Goal: Navigation & Orientation: Find specific page/section

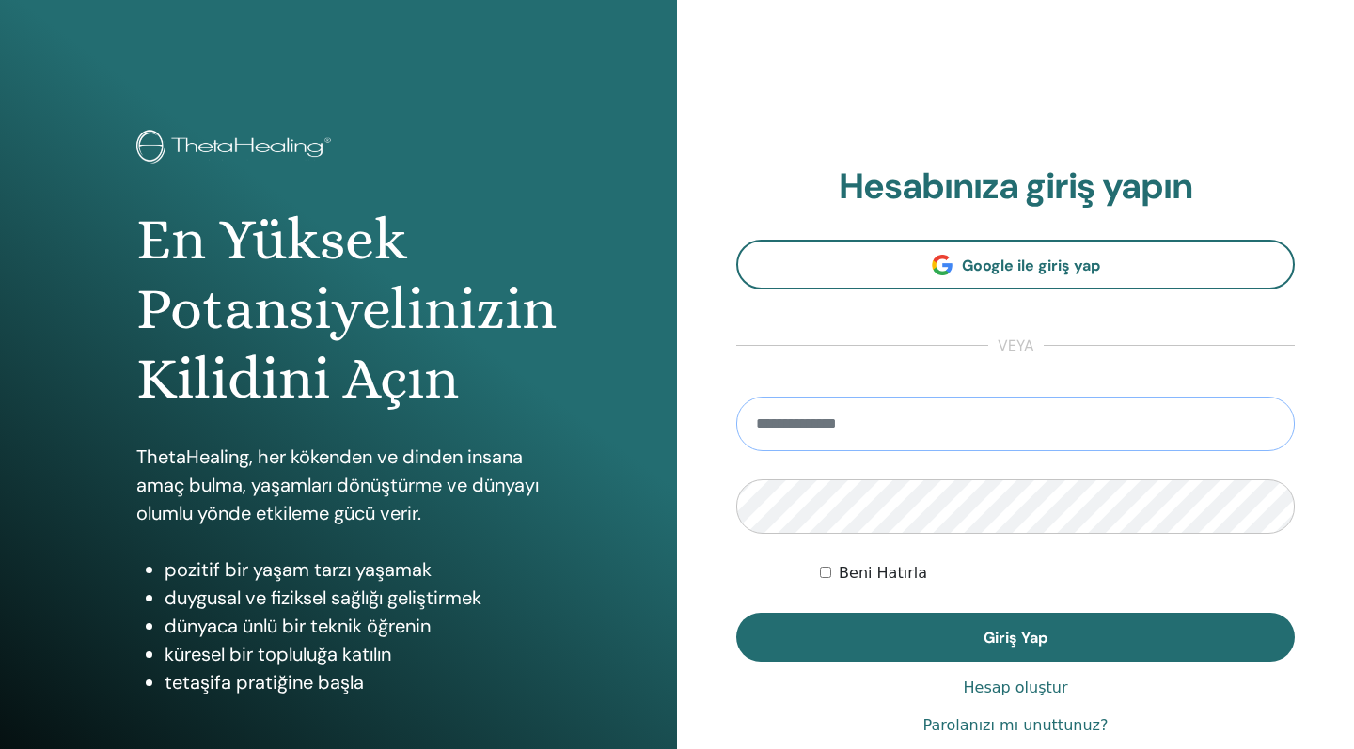
type input "**********"
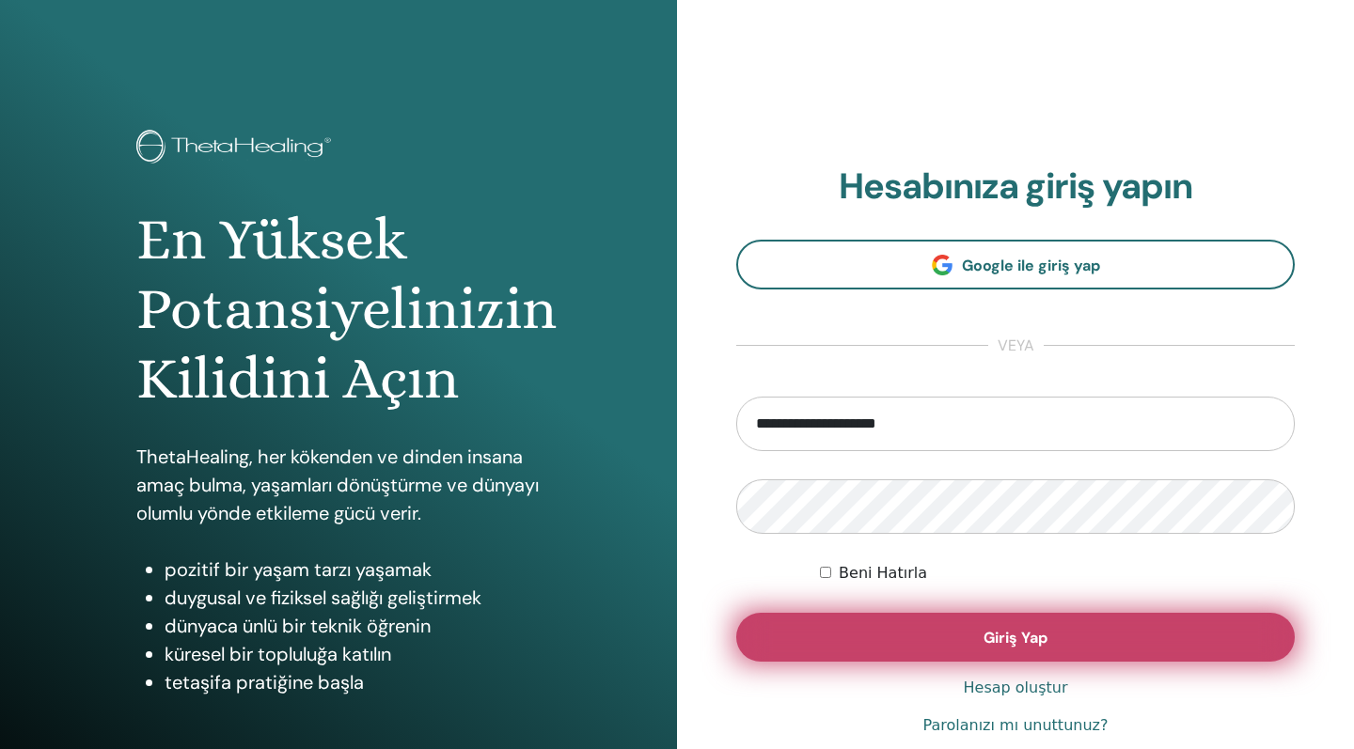
click at [904, 647] on button "Giriş Yap" at bounding box center [1015, 637] width 559 height 49
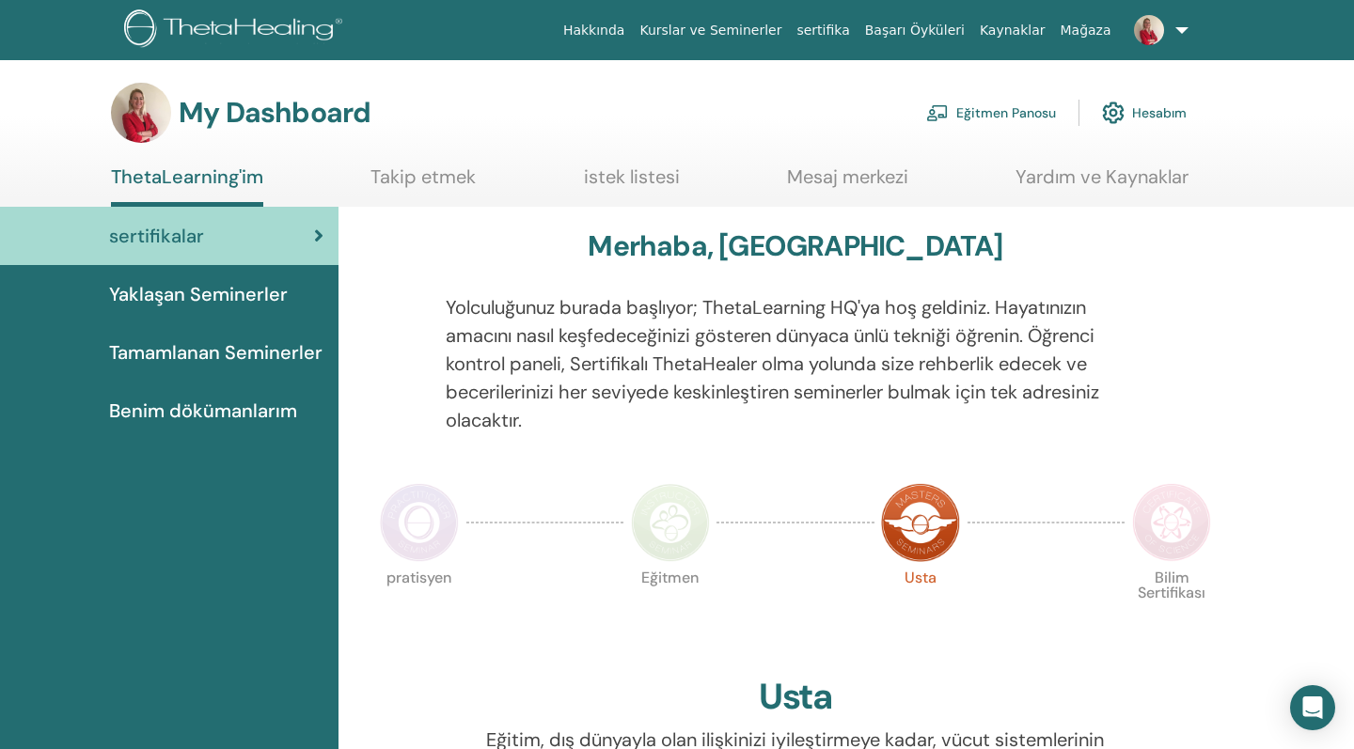
click at [233, 294] on span "Yaklaşan Seminerler" at bounding box center [198, 294] width 179 height 28
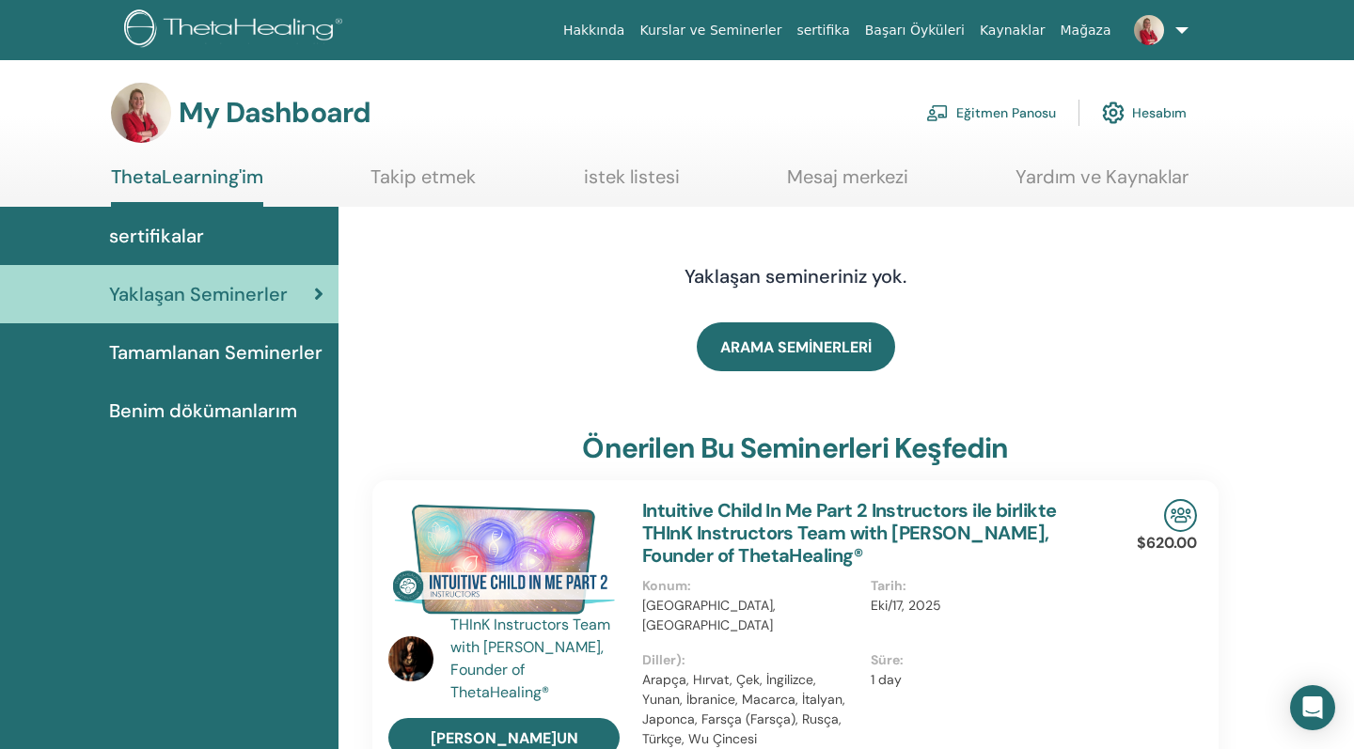
click at [1182, 33] on link at bounding box center [1157, 30] width 77 height 60
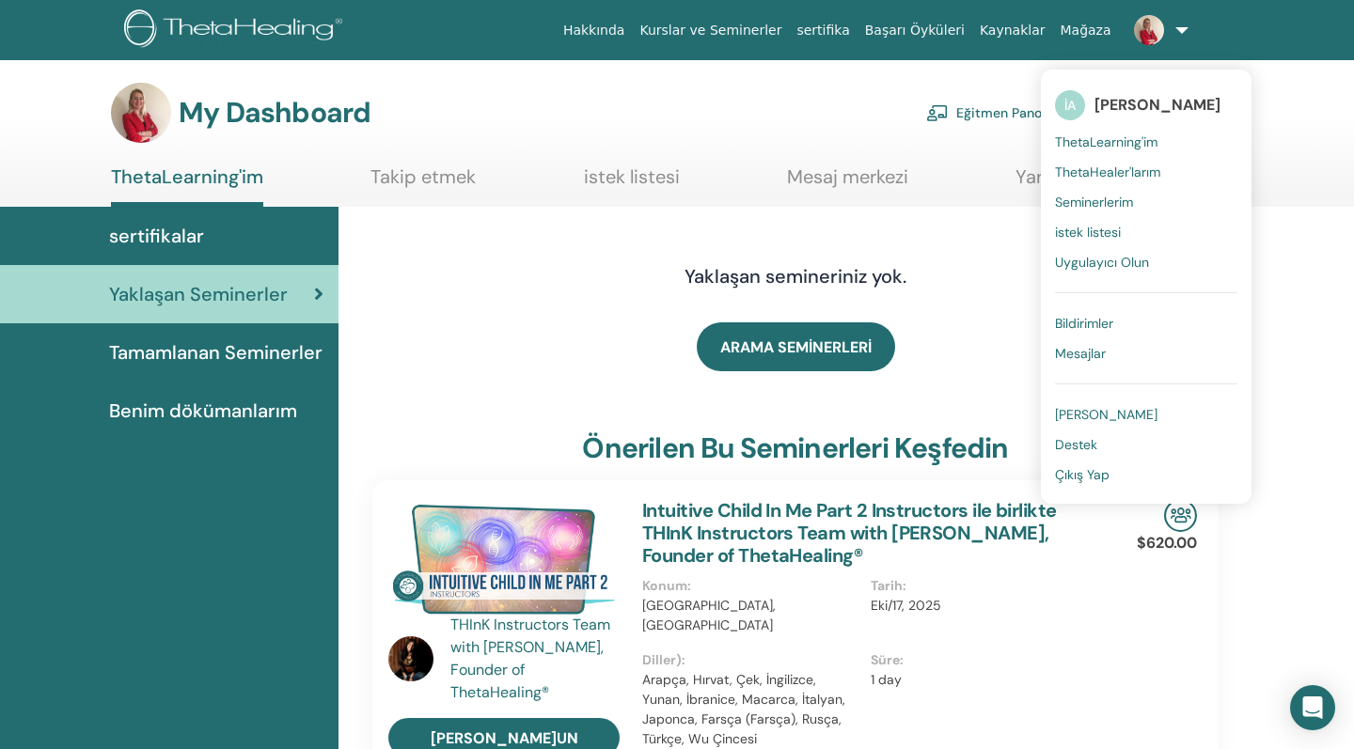
click at [1132, 175] on span "ThetaHealer'larım" at bounding box center [1107, 172] width 105 height 17
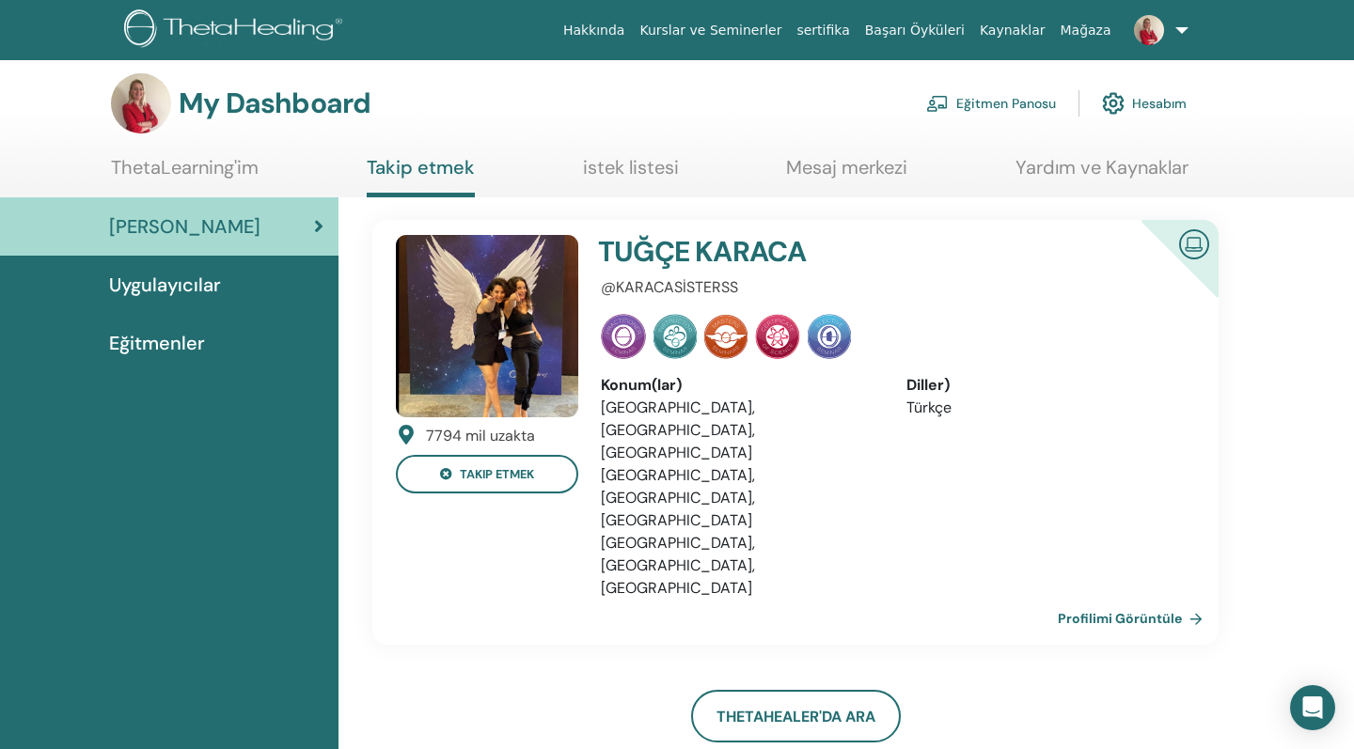
scroll to position [5, 0]
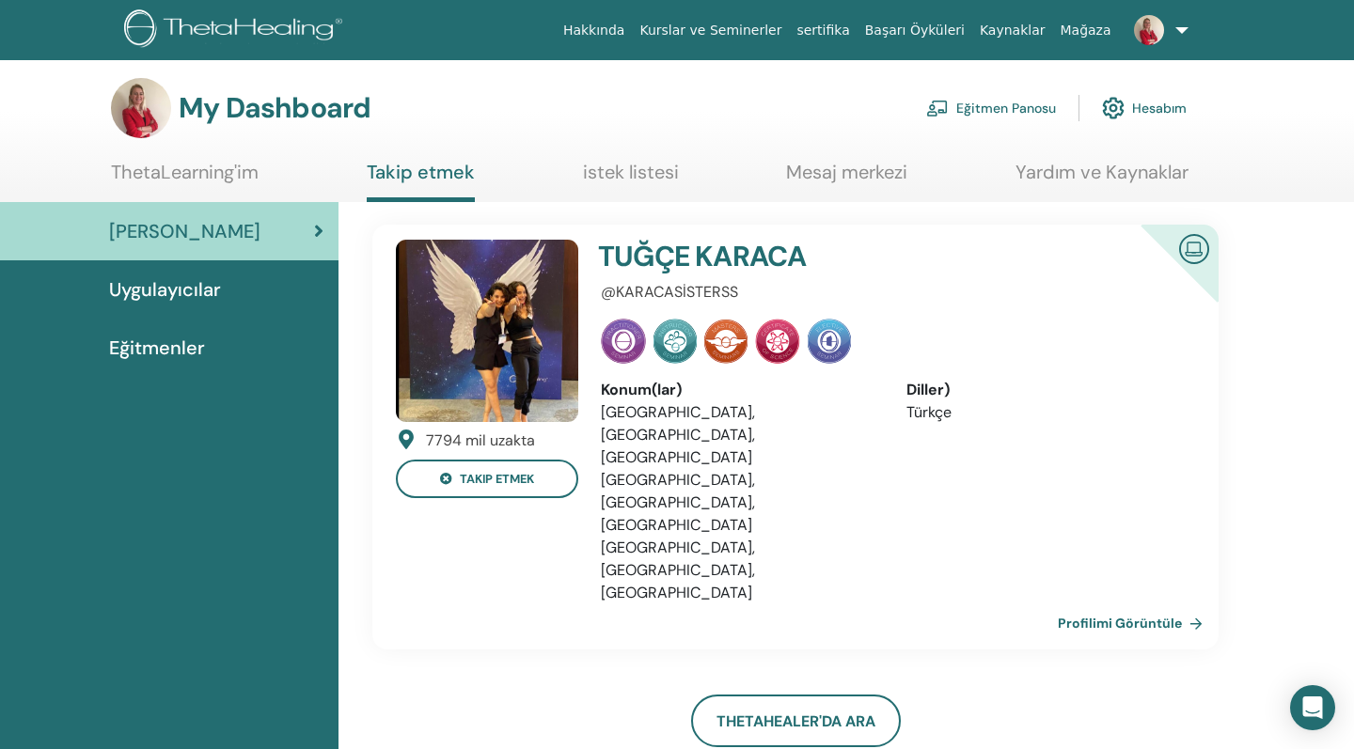
click at [192, 291] on span "Uygulayıcılar" at bounding box center [165, 289] width 112 height 28
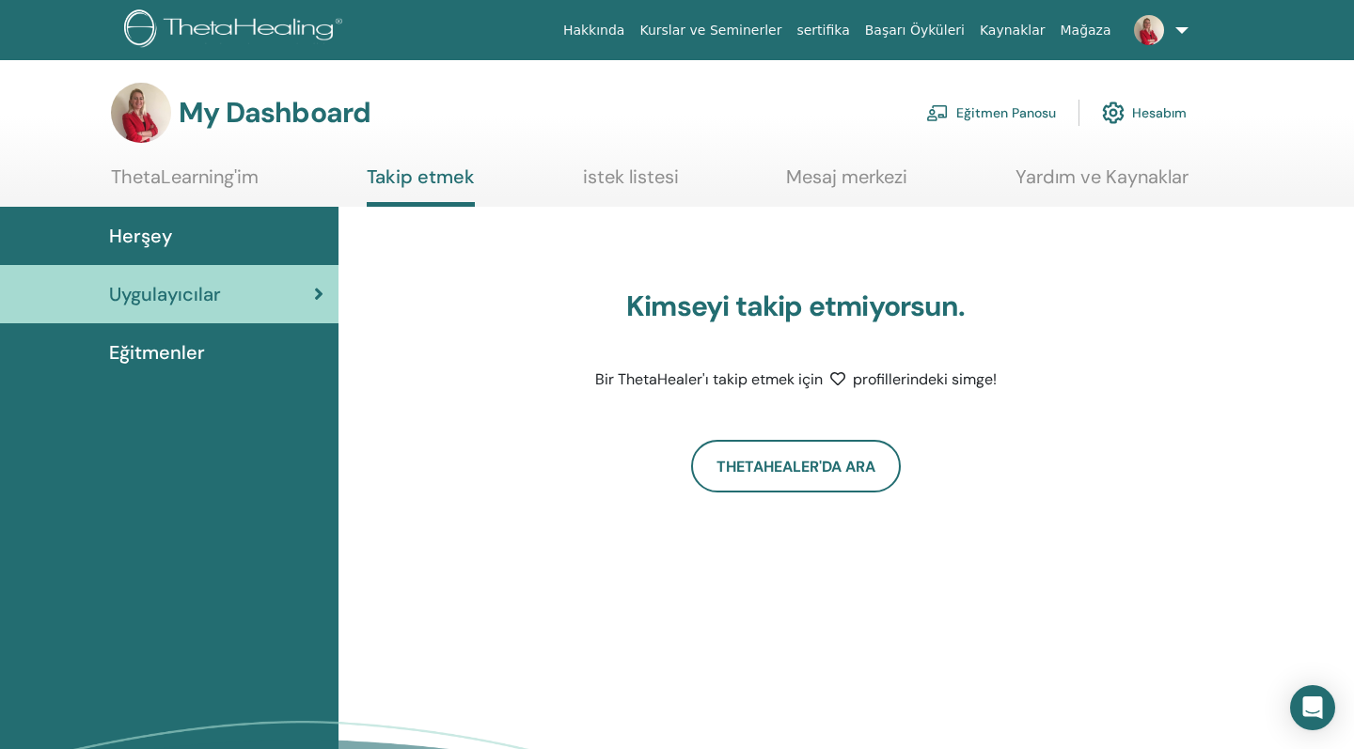
click at [186, 364] on span "Eğitmenler" at bounding box center [157, 352] width 96 height 28
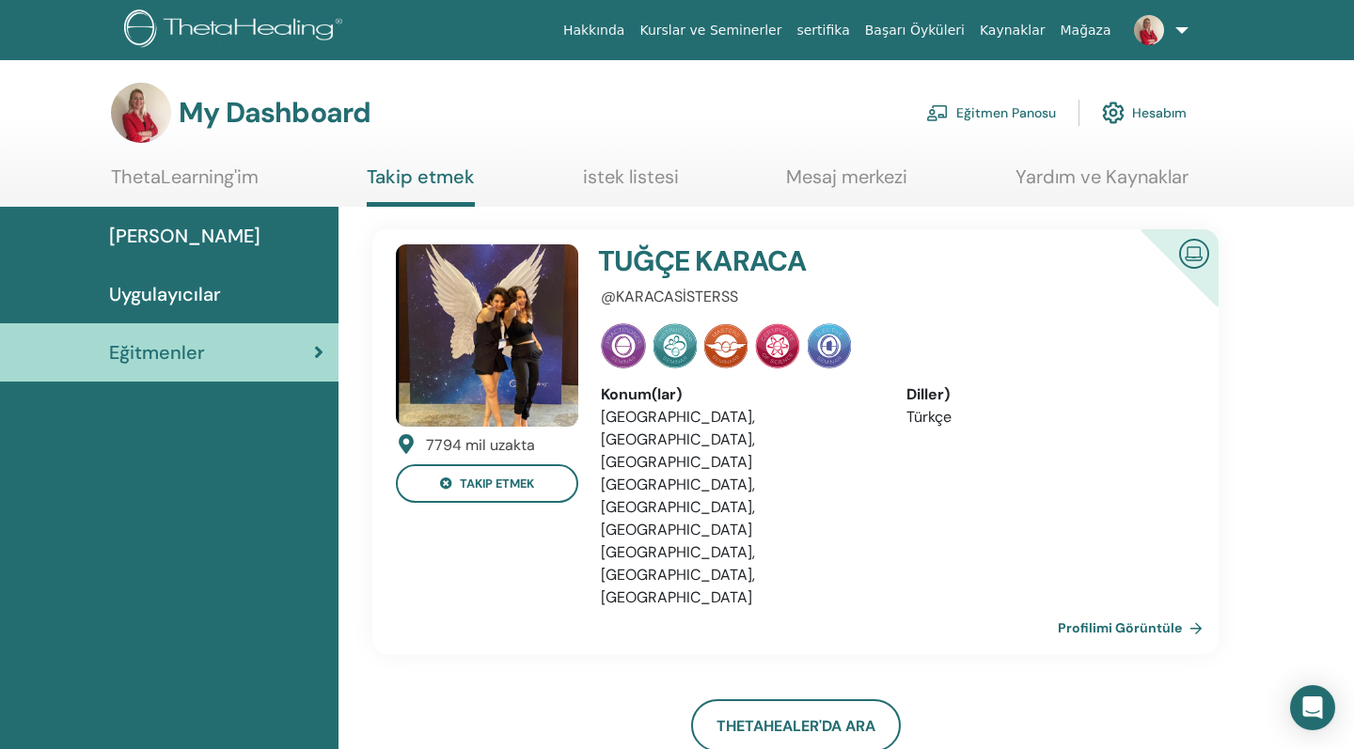
click at [1122, 609] on link "Profilimi Görüntüle" at bounding box center [1134, 628] width 152 height 38
click at [1136, 609] on link "Profilimi Görüntüle" at bounding box center [1134, 628] width 152 height 38
click at [630, 180] on link "istek listesi" at bounding box center [631, 183] width 96 height 37
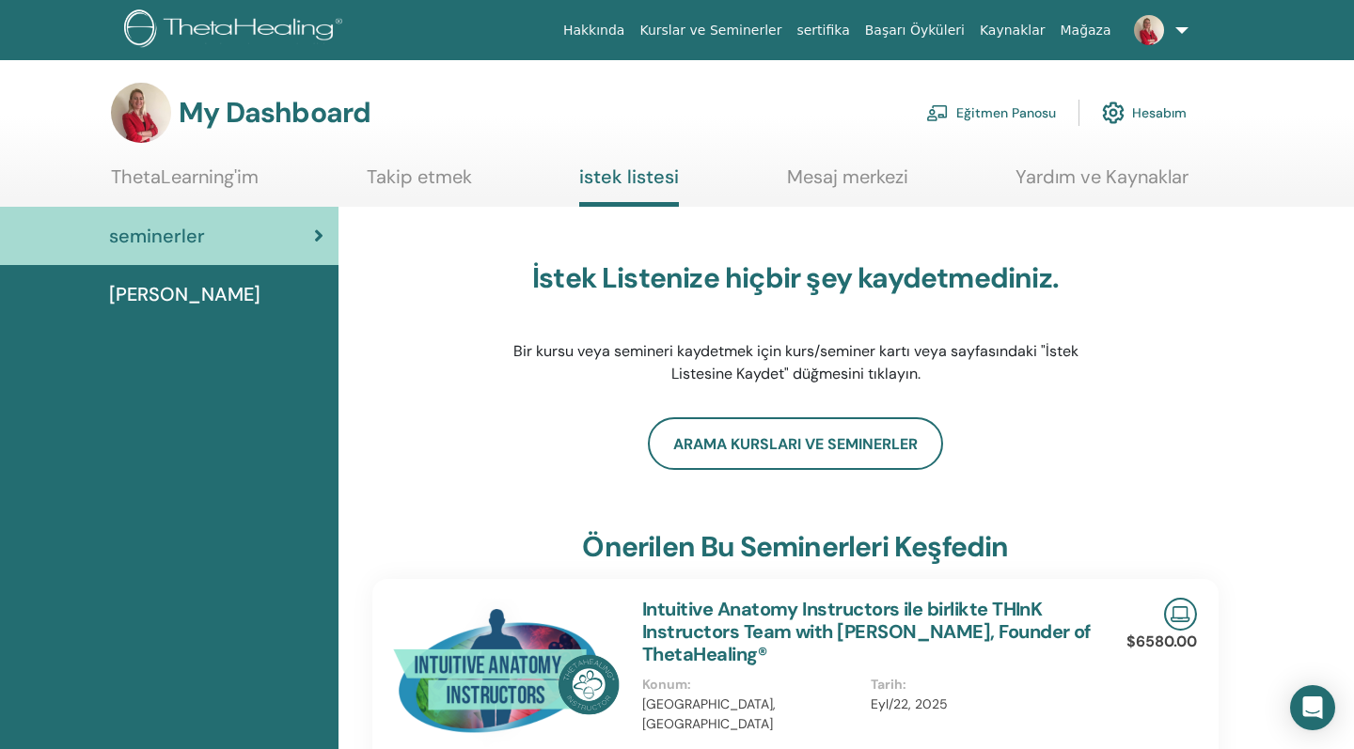
click at [1129, 184] on link "Yardım ve Kaynaklar" at bounding box center [1101, 183] width 173 height 37
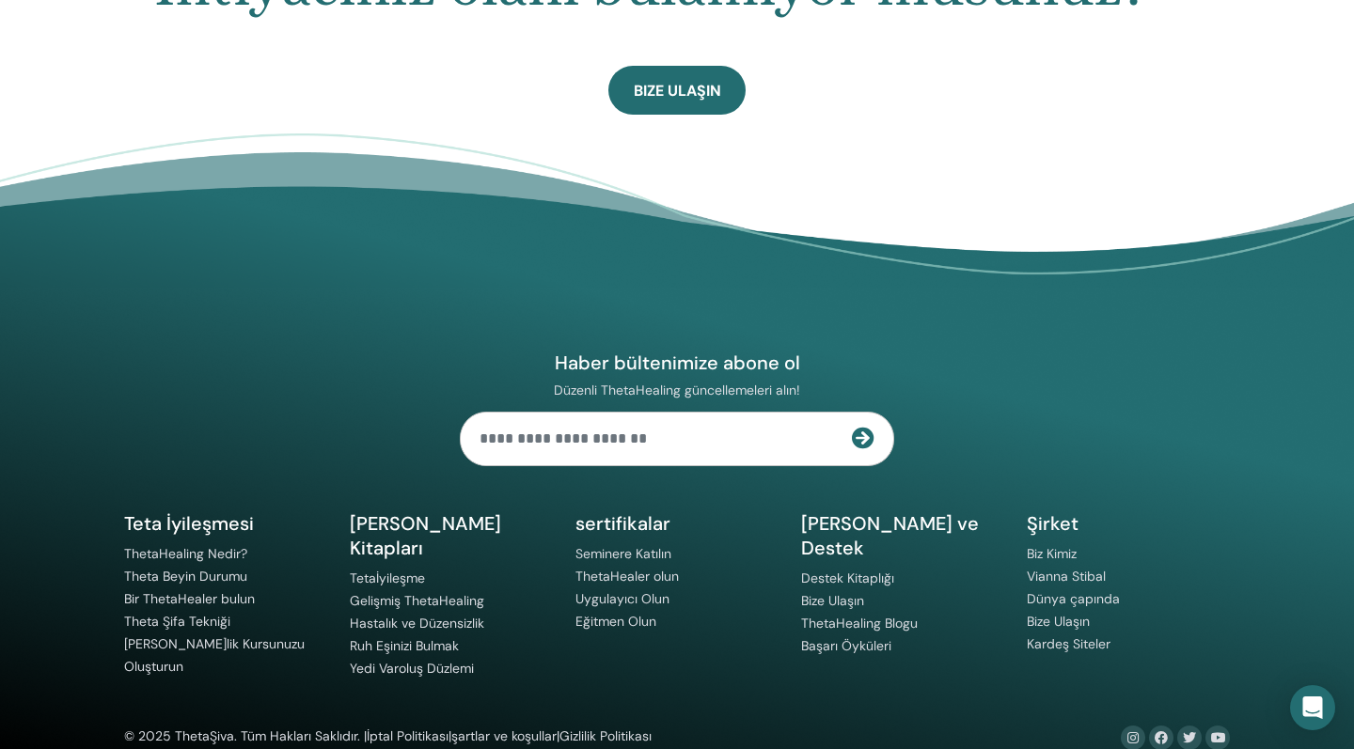
scroll to position [1245, 0]
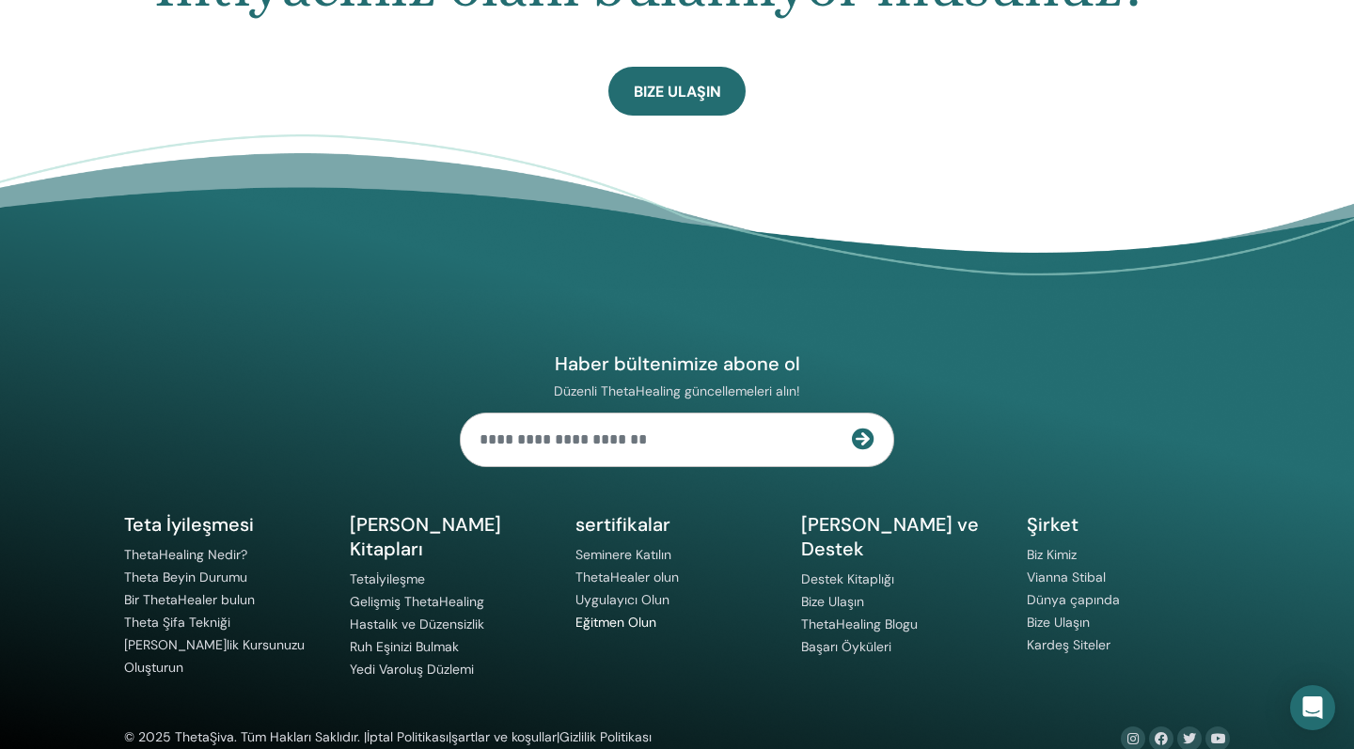
click at [618, 614] on link "Eğitmen Olun" at bounding box center [615, 622] width 81 height 17
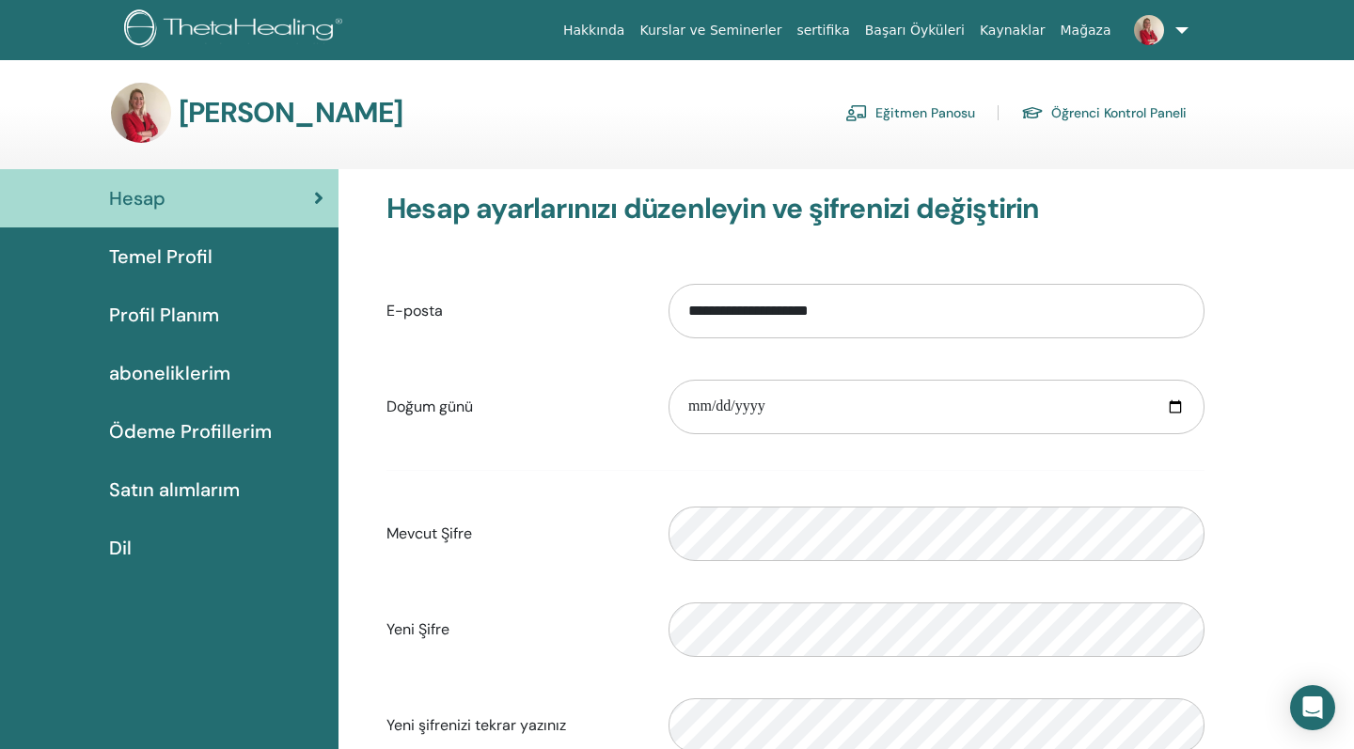
click at [115, 555] on span "Dil" at bounding box center [120, 548] width 23 height 28
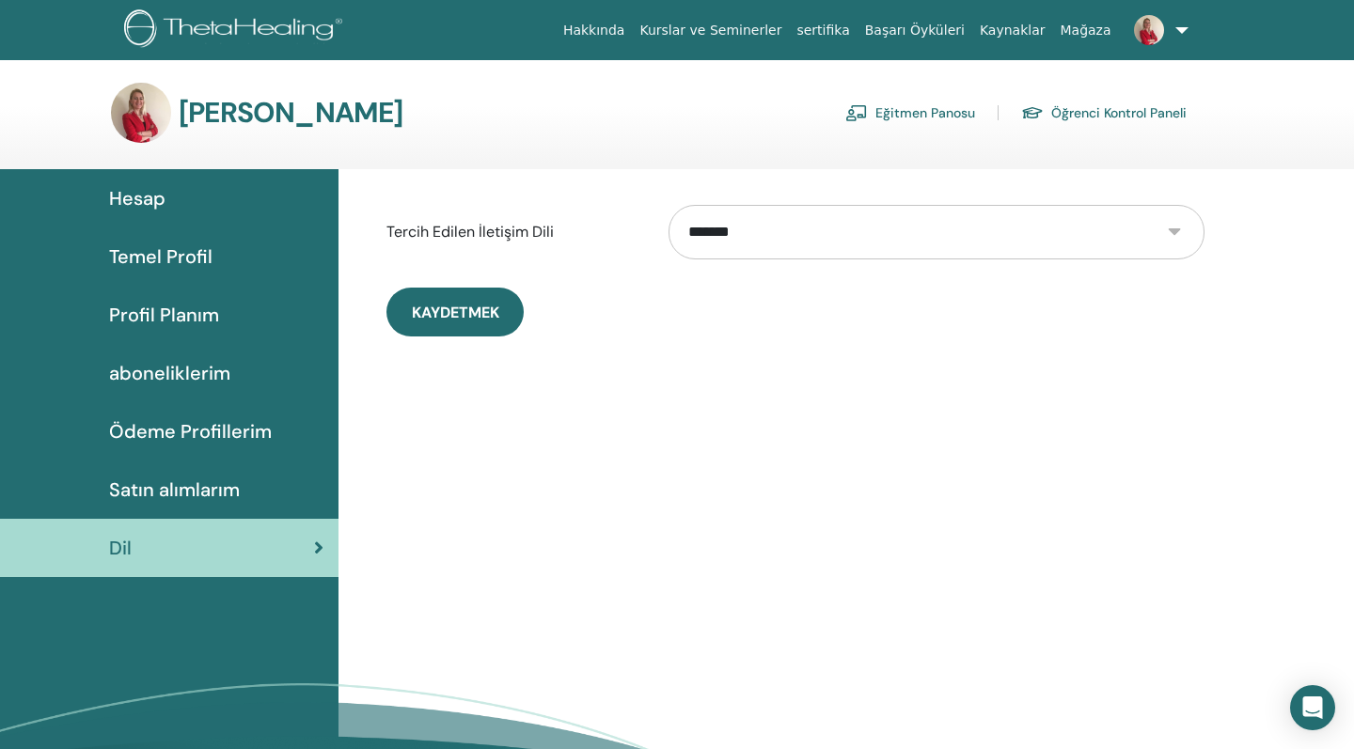
click at [795, 450] on div "**********" at bounding box center [845, 520] width 1015 height 702
click at [923, 116] on link "Eğitmen Panosu" at bounding box center [910, 113] width 130 height 30
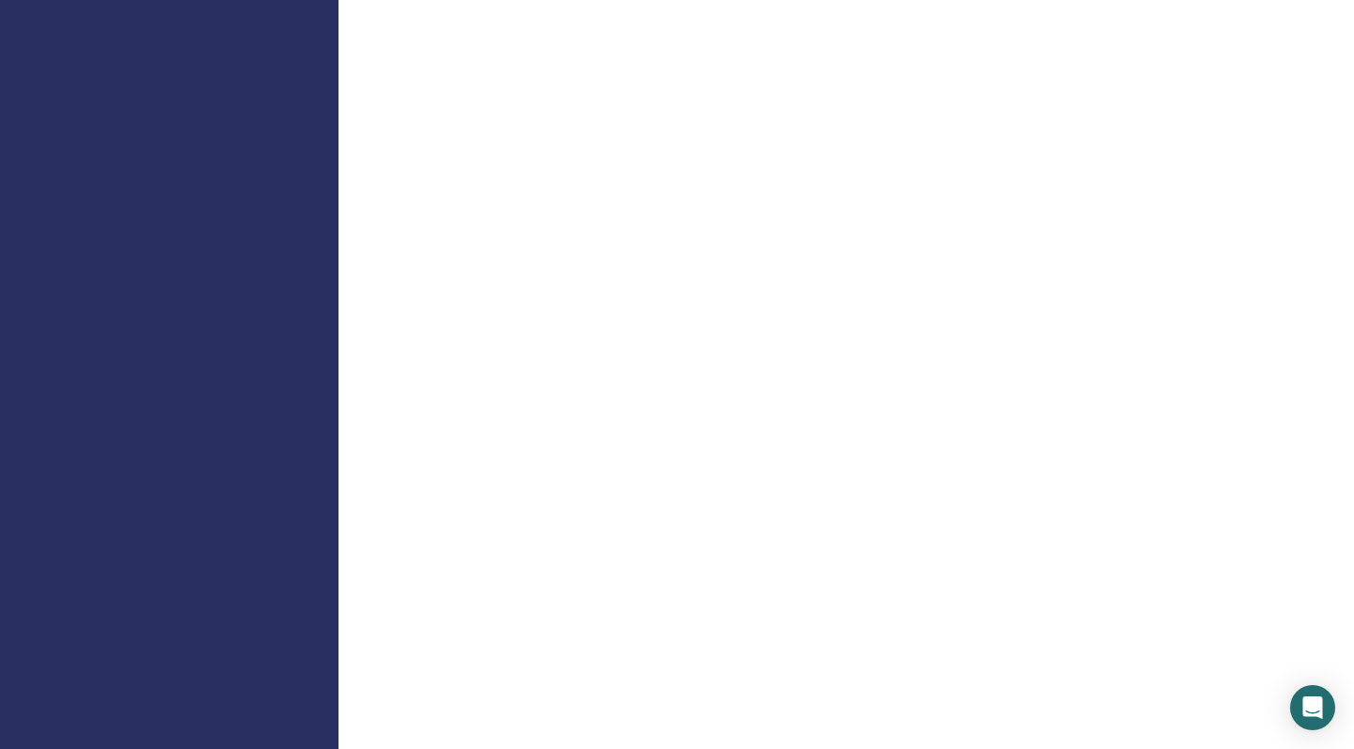
scroll to position [1725, 0]
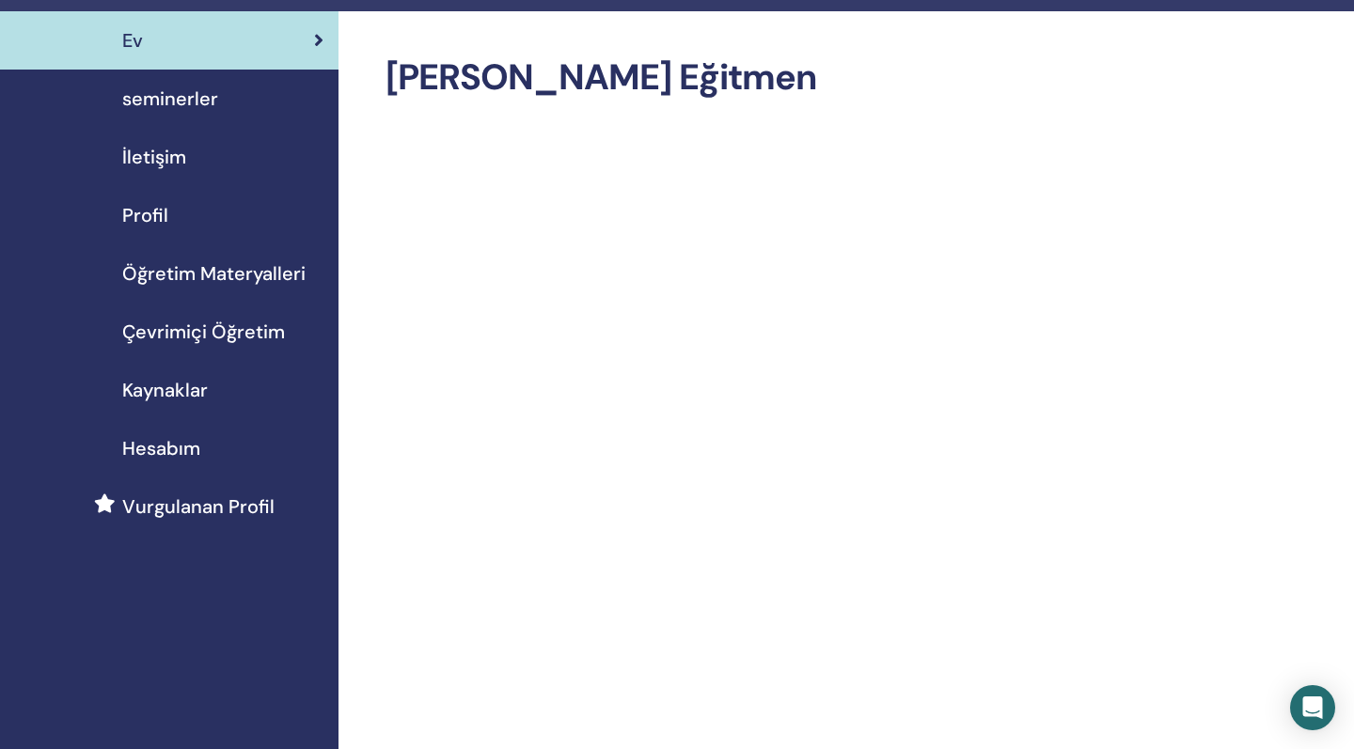
scroll to position [37, 0]
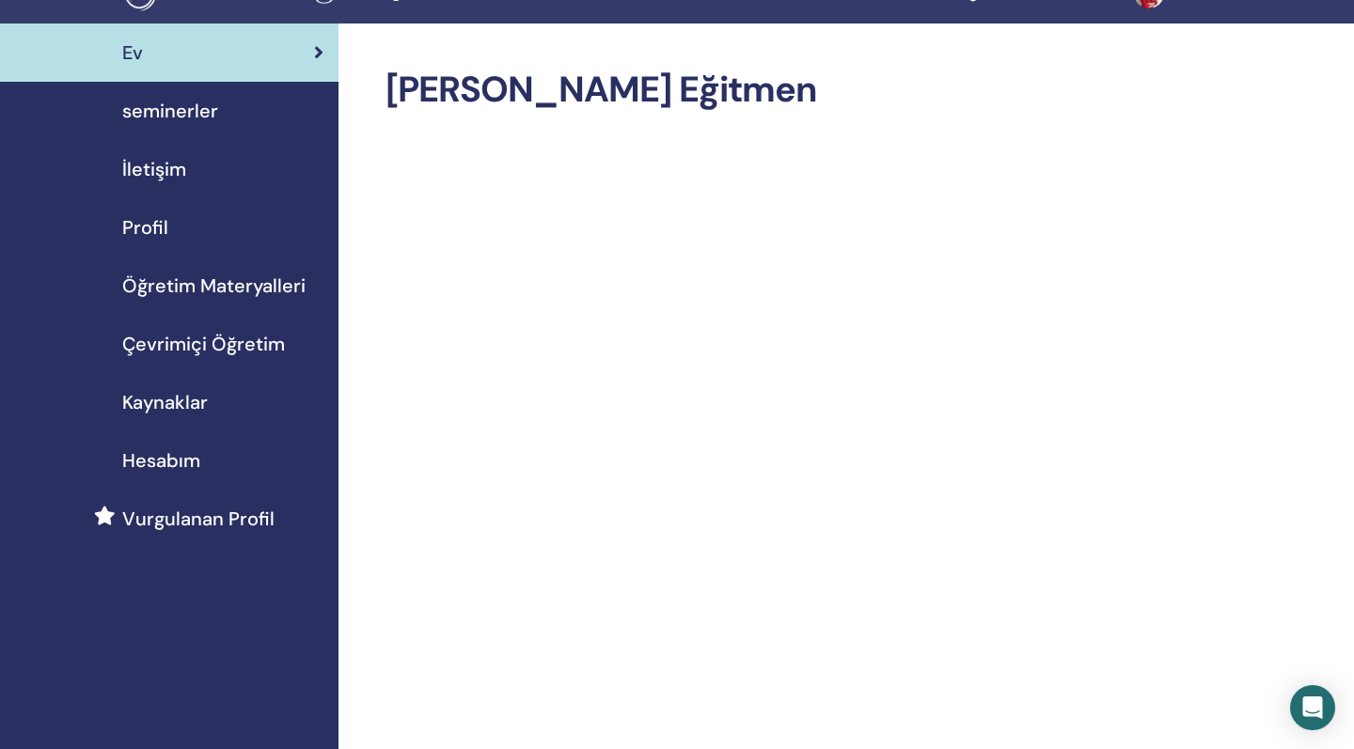
click at [176, 175] on span "İletişim" at bounding box center [154, 169] width 64 height 28
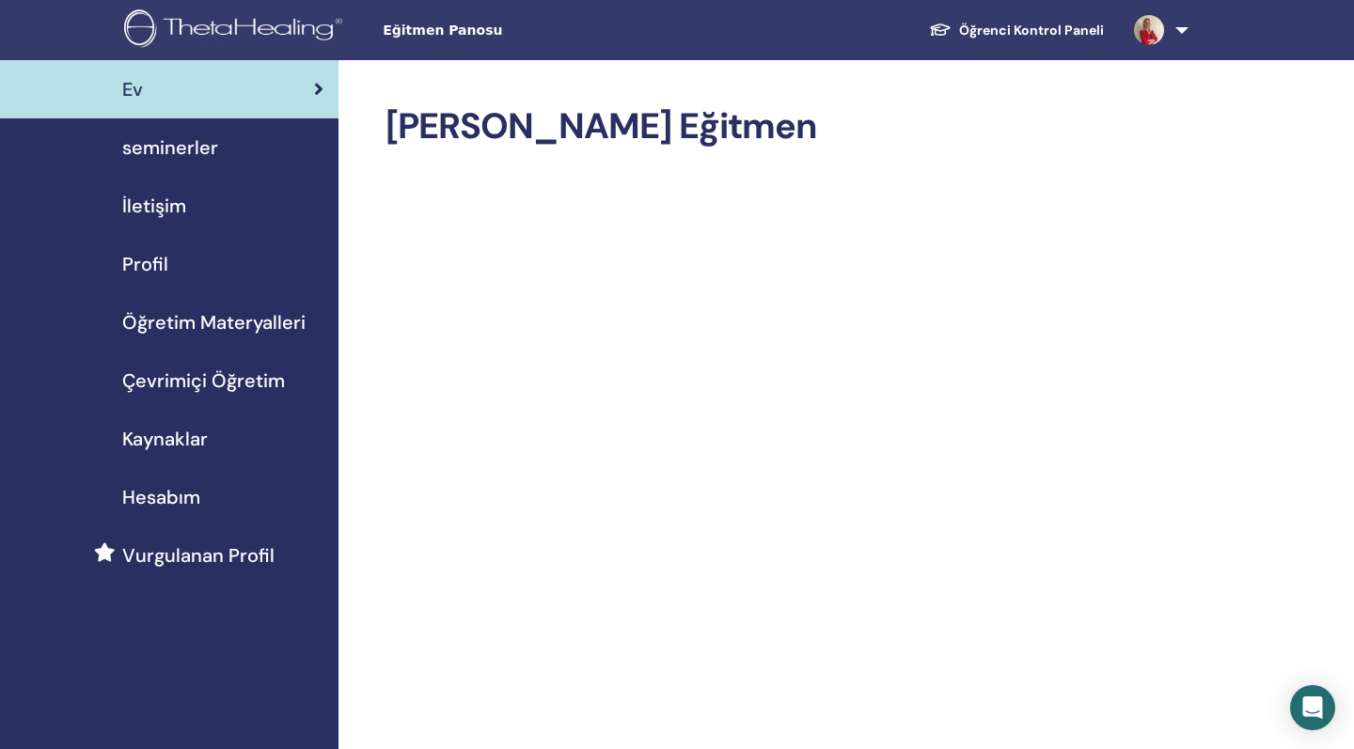
scroll to position [0, 0]
